Goal: Navigation & Orientation: Understand site structure

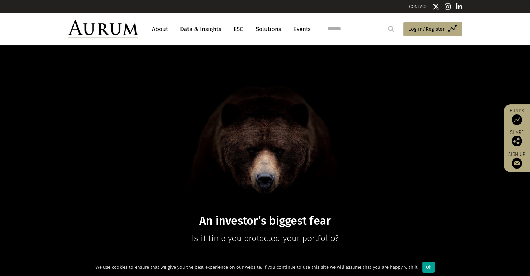
click at [423, 266] on div "Ok" at bounding box center [429, 267] width 12 height 11
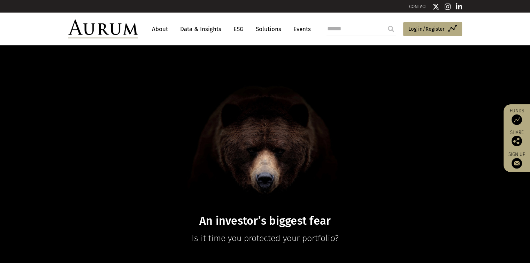
click at [165, 29] on link "About" at bounding box center [160, 29] width 23 height 13
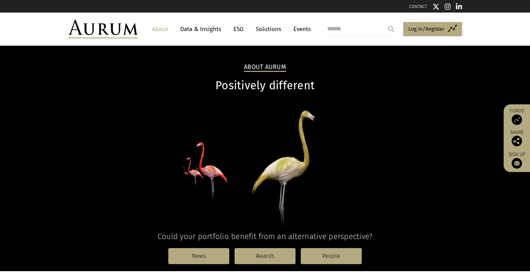
click at [207, 28] on link "Data & Insights" at bounding box center [201, 29] width 48 height 13
